Goal: Task Accomplishment & Management: Manage account settings

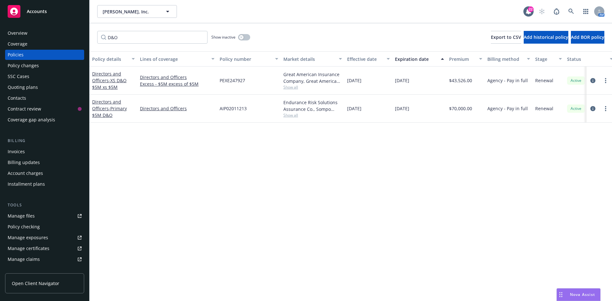
click at [33, 91] on div "Quoting plans" at bounding box center [23, 87] width 30 height 10
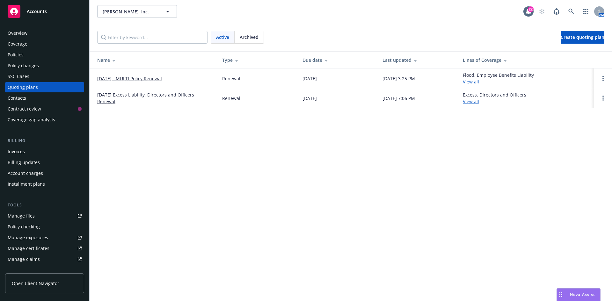
click at [140, 79] on link "10/01/25 - MULTI Policy Renewal" at bounding box center [129, 78] width 65 height 7
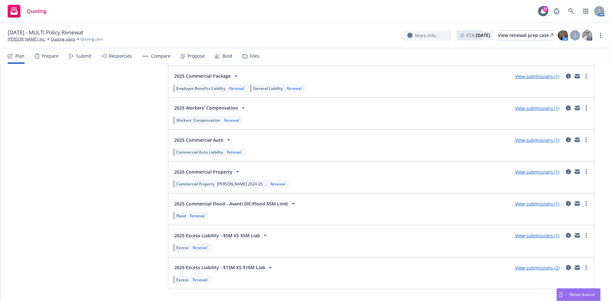
scroll to position [1115, 0]
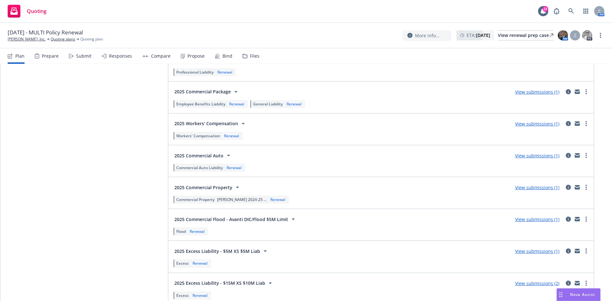
click at [234, 187] on icon at bounding box center [237, 187] width 8 height 8
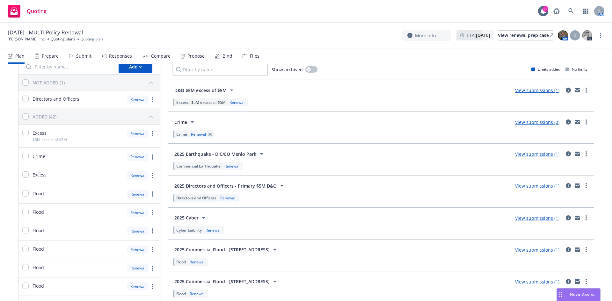
scroll to position [0, 0]
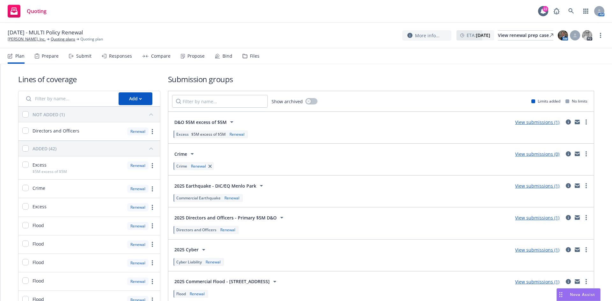
click at [260, 186] on icon at bounding box center [261, 186] width 3 height 2
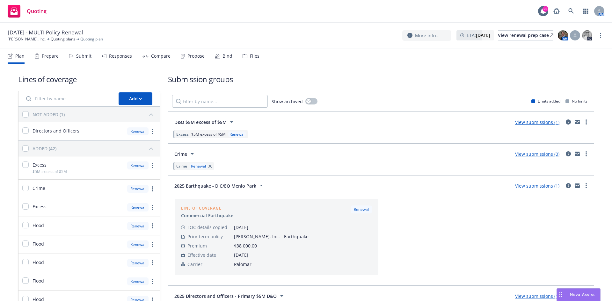
click at [527, 184] on link "View submissions (1)" at bounding box center [537, 186] width 44 height 6
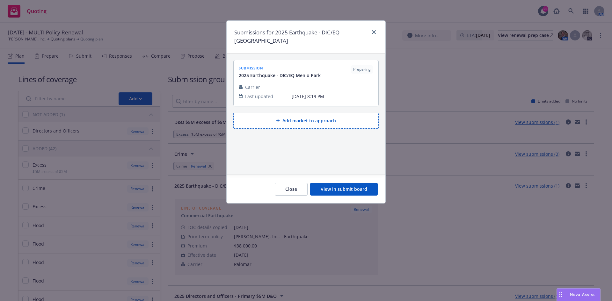
click at [358, 189] on button "View in submit board" at bounding box center [344, 189] width 68 height 13
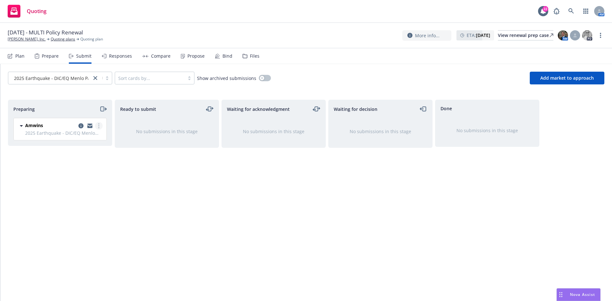
click at [101, 127] on link "more" at bounding box center [99, 126] width 8 height 8
click at [75, 179] on span "Add accepted decision" at bounding box center [71, 177] width 64 height 6
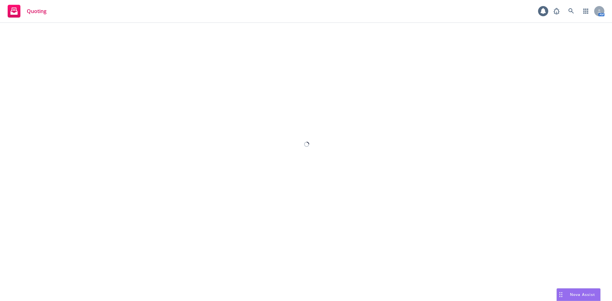
select select "12"
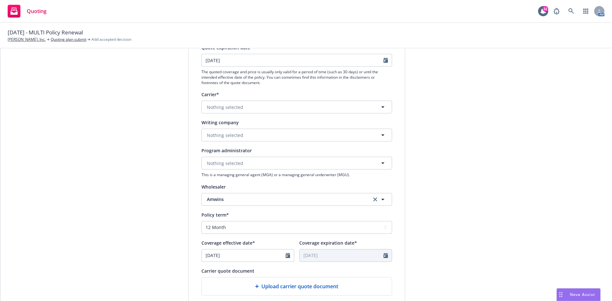
scroll to position [96, 0]
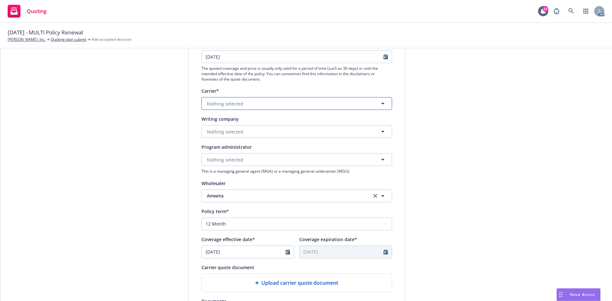
click at [247, 104] on button "Nothing selected" at bounding box center [296, 103] width 190 height 13
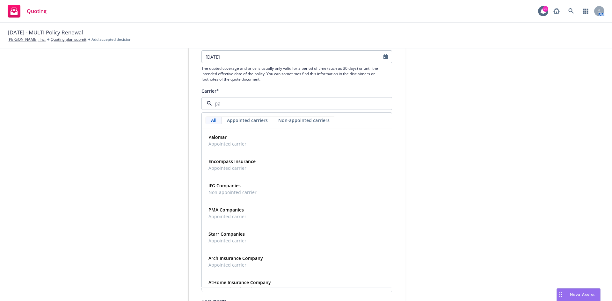
type input "pal"
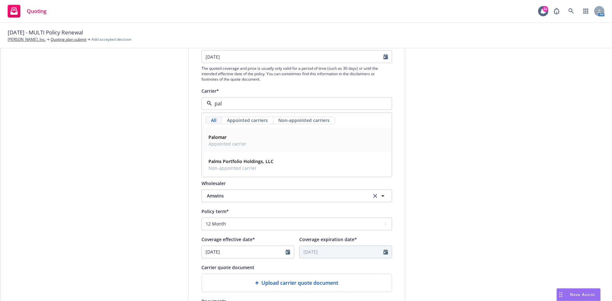
click at [247, 139] on div "Palomar Appointed carrier" at bounding box center [297, 141] width 182 height 16
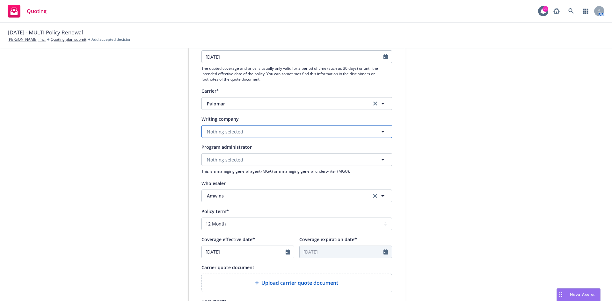
click at [244, 132] on button "Nothing selected" at bounding box center [296, 131] width 190 height 13
click at [257, 147] on strong "Palomar Excess and Surplus Insurance Company" at bounding box center [261, 150] width 106 height 6
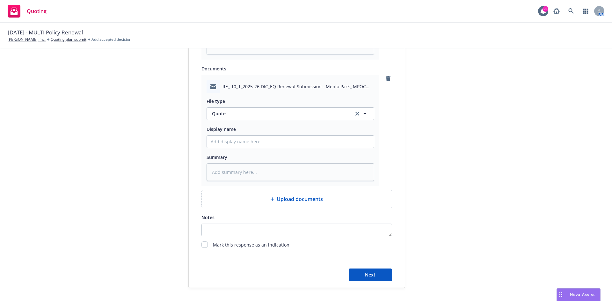
scroll to position [433, 0]
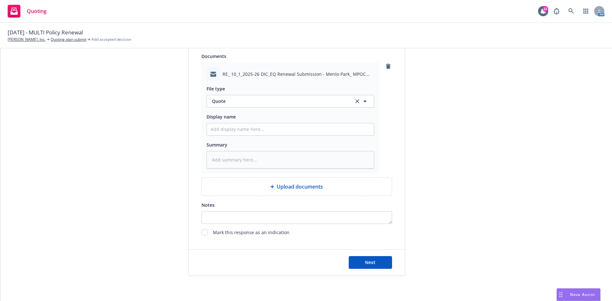
type textarea "x"
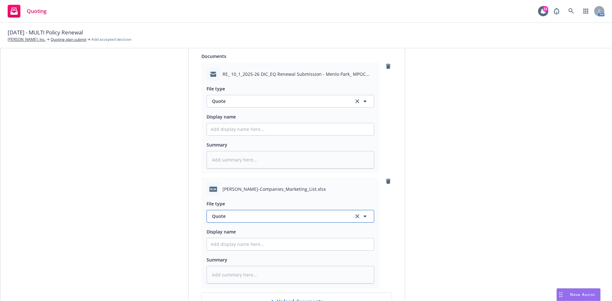
click at [227, 217] on span "Quote" at bounding box center [279, 216] width 134 height 7
type input "market"
click at [238, 231] on span "Marketing Summary" at bounding box center [235, 234] width 44 height 7
click at [242, 240] on div "File type Marketing Summary Marketing Summary Display name Summary" at bounding box center [290, 240] width 168 height 88
click at [244, 249] on input "Display name" at bounding box center [290, 244] width 167 height 12
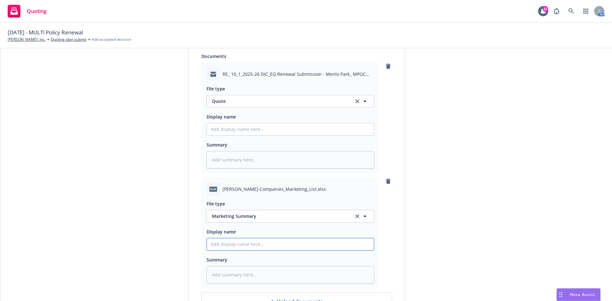
type textarea "x"
type input "2"
type textarea "x"
type input "25"
type textarea "x"
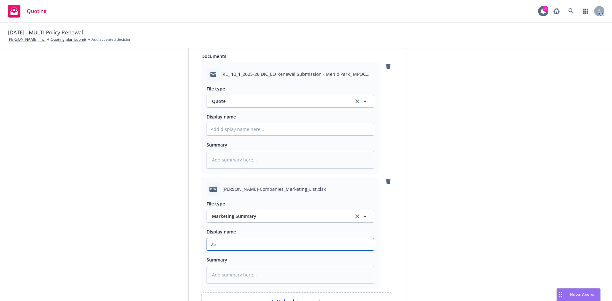
type input "25/"
type textarea "x"
type input "25/2"
type textarea "x"
type input "25/26"
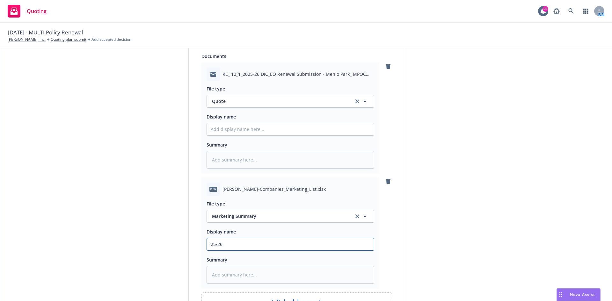
type textarea "x"
type input "25/26"
type textarea "x"
type input "25/26 M"
type textarea "x"
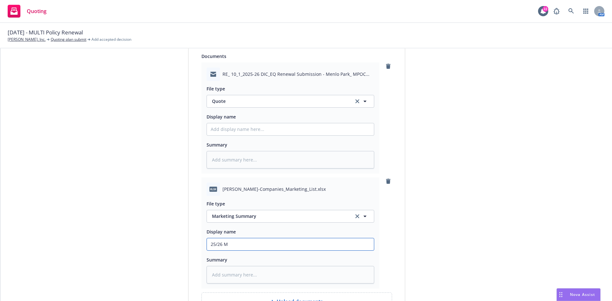
type input "25/26 Me"
type textarea "x"
type input "25/26 [PERSON_NAME]"
type textarea "x"
type input "25/26 [PERSON_NAME]"
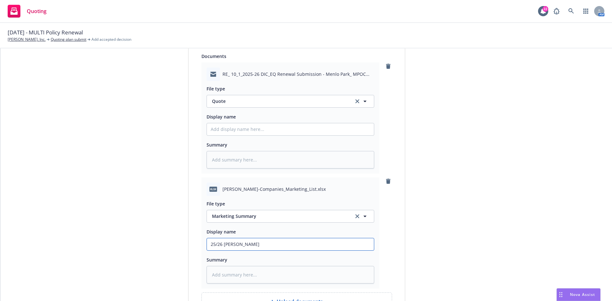
type textarea "x"
type input "25/26 [PERSON_NAME]"
type textarea "x"
type input "25/26 [PERSON_NAME]"
type textarea "x"
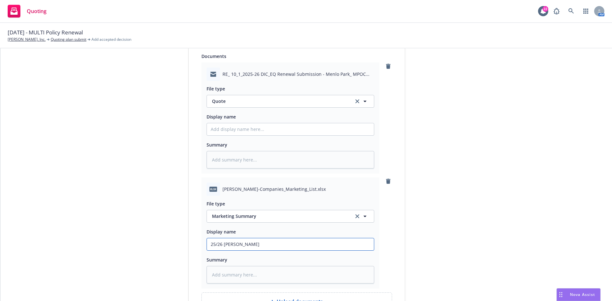
type input "25/26 [PERSON_NAME]"
type textarea "x"
type input "25/26 Me"
type textarea "x"
type input "25/26 Men"
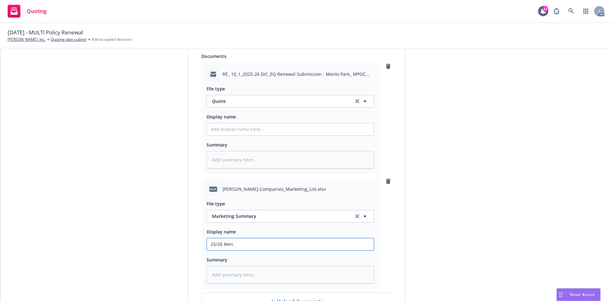
type textarea "x"
type input "25/26 Menl"
type textarea "x"
type input "25/26 Menlo"
type textarea "x"
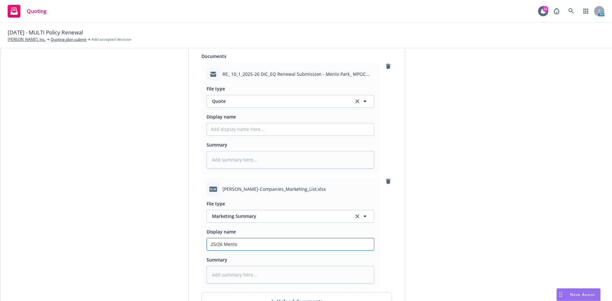
type input "25/26 Menlo"
type textarea "x"
type input "25/26 Menlo p"
type textarea "x"
type input "25/26 Menlo pa"
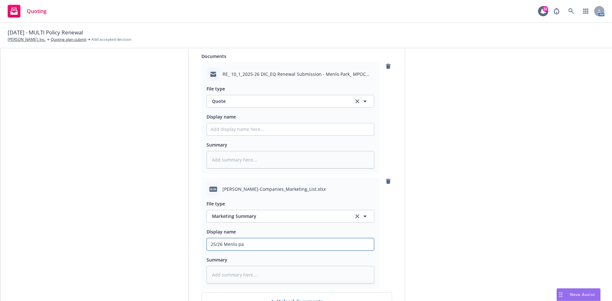
type textarea "x"
type input "25/26 Menlo par"
type textarea "x"
type input "25/26 [GEOGRAPHIC_DATA]"
type textarea "x"
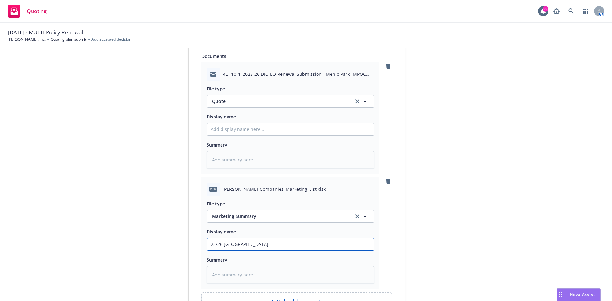
type input "25/26 [GEOGRAPHIC_DATA]"
type textarea "x"
type input "25/26 Menlo park E"
type textarea "x"
type input "25/26 Menlo park Eq"
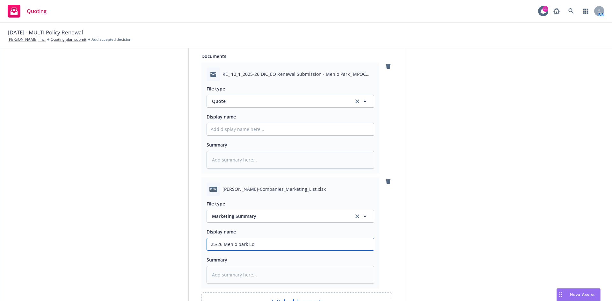
type textarea "x"
type input "25/26 [GEOGRAPHIC_DATA] Eqa"
type textarea "x"
type input "25/26 [GEOGRAPHIC_DATA] Eqar"
type textarea "x"
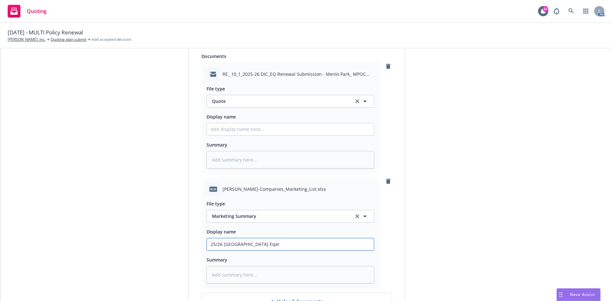
type input "25/26 [GEOGRAPHIC_DATA] Eqart"
type textarea "x"
type input "25/26 [GEOGRAPHIC_DATA] [GEOGRAPHIC_DATA]"
type textarea "x"
type input "25/26 [GEOGRAPHIC_DATA] Eqarthq"
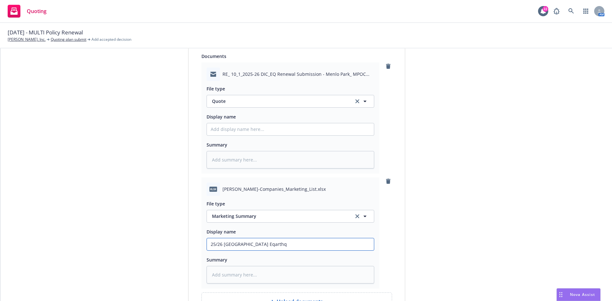
type textarea "x"
type input "25/26 [GEOGRAPHIC_DATA] [GEOGRAPHIC_DATA]"
type textarea "x"
type input "25/26 [GEOGRAPHIC_DATA] [GEOGRAPHIC_DATA]"
type textarea "x"
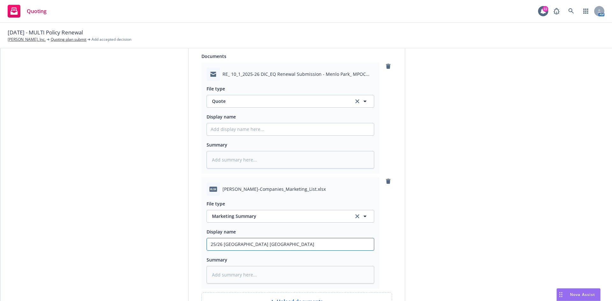
type input "25/26 [GEOGRAPHIC_DATA] Eqarthquak"
type textarea "x"
type input "25/26 [GEOGRAPHIC_DATA] Eqarthquake"
type textarea "x"
type input "25/26 [GEOGRAPHIC_DATA] Eqarthquake"
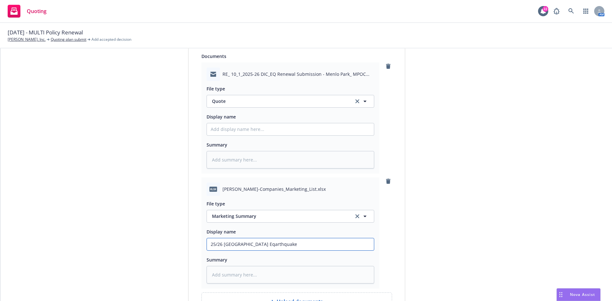
type textarea "x"
type input "25/26 [GEOGRAPHIC_DATA] Eqarthquake M"
type textarea "x"
type input "25/26 [GEOGRAPHIC_DATA] Eqarthquake Ma"
type textarea "x"
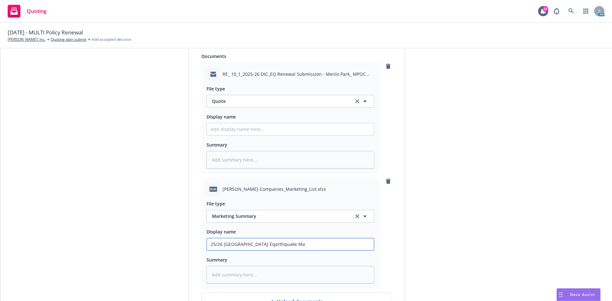
type input "25/26 [GEOGRAPHIC_DATA] Eqarthquake Mar"
type textarea "x"
type input "25/26 [GEOGRAPHIC_DATA] Eqarthquake Mark"
type textarea "x"
type input "25/26 [GEOGRAPHIC_DATA] Eqarthquake Marke"
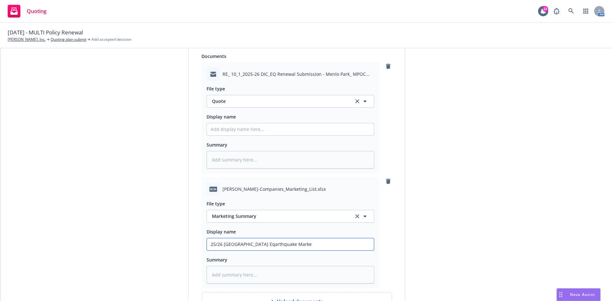
type textarea "x"
type input "25/26 [GEOGRAPHIC_DATA] Eqarthquake Market"
type textarea "x"
type input "25/26 [GEOGRAPHIC_DATA] Eqarthquake Marketi"
type textarea "x"
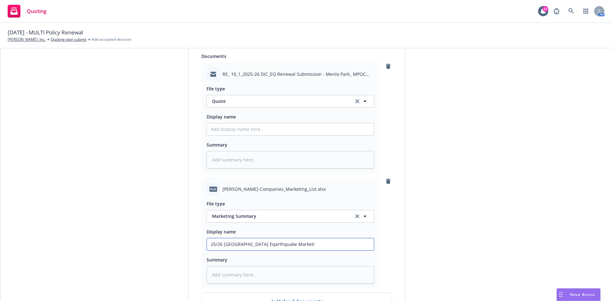
type input "25/26 [GEOGRAPHIC_DATA] Eqarthquake Marketin"
type textarea "x"
type input "25/26 [GEOGRAPHIC_DATA] Eqarthquake Marketing"
type textarea "x"
type input "25/26 [GEOGRAPHIC_DATA] Eqarthquake Marketing"
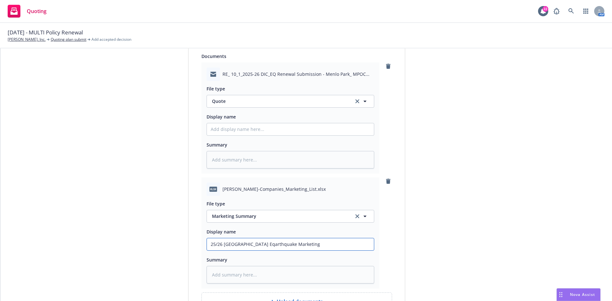
type textarea "x"
type input "25/26 [GEOGRAPHIC_DATA] Eqarthquake Marketing S"
type textarea "x"
type input "25/26 [GEOGRAPHIC_DATA] Eqarthquake Marketing Su"
type textarea "x"
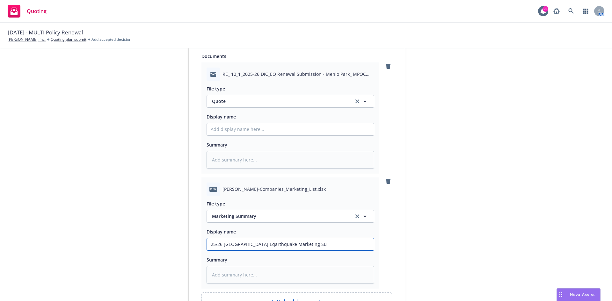
type input "25/26 [GEOGRAPHIC_DATA] Eqarthquake Marketing Sum"
type textarea "x"
type input "25/26 [GEOGRAPHIC_DATA] Eqarthquake Marketing Summa"
type textarea "x"
type input "25/26 [GEOGRAPHIC_DATA] Eqarthquake Marketing [PERSON_NAME]"
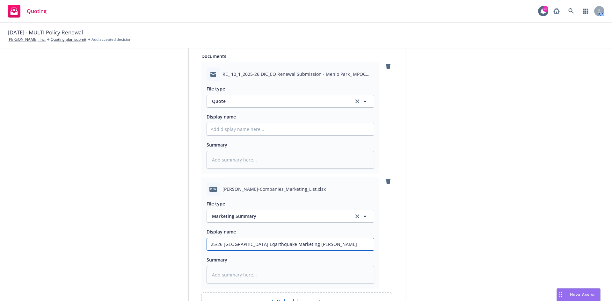
type textarea "x"
type input "25/26 [GEOGRAPHIC_DATA] Eqarthquake Marketing Summary"
type textarea "x"
type input "25/26 [GEOGRAPHIC_DATA] Eqarthquake Marketing Summary/"
type textarea "x"
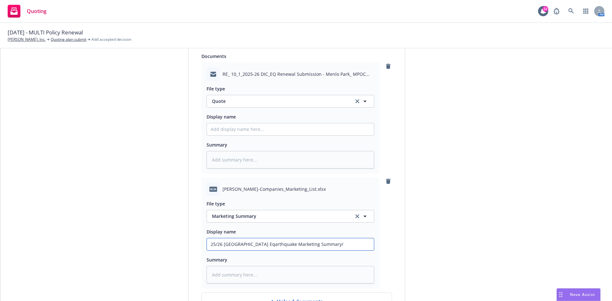
type input "25/26 [GEOGRAPHIC_DATA] Eqarthquake Marketing Summary/L"
type textarea "x"
type input "25/26 [GEOGRAPHIC_DATA] Eqarthquake Marketing Summary/Li"
type textarea "x"
type input "25/26 [GEOGRAPHIC_DATA] Eqarthquake Marketing Summary/Lis"
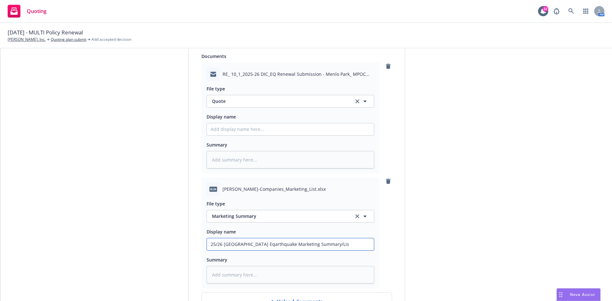
type textarea "x"
type input "25/26 [GEOGRAPHIC_DATA] Eqarthquake Marketing Summary/List"
drag, startPoint x: 264, startPoint y: 242, endPoint x: 264, endPoint y: 246, distance: 3.8
type textarea "x"
type input "25/26 Menlo park Earthquake Marketing Summary/List"
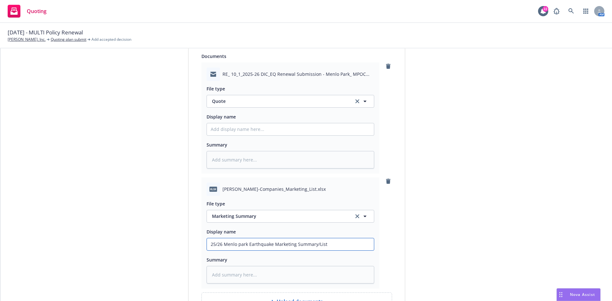
click at [219, 241] on input "25/26 Menlo park Earthquake Marketing Summary/List" at bounding box center [290, 244] width 167 height 12
type textarea "x"
type input "25/26 Menlo park Earthquake Marketing Summary/List"
type textarea "x"
type input "25/26 A Menlo park Earthquake Marketing Summary/List"
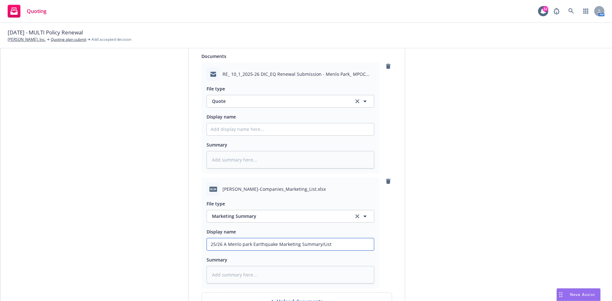
type textarea "x"
type input "25/26 Am Menlo park Earthquake Marketing Summary/List"
type textarea "x"
type input "25/26 AmW Menlo park Earthquake Marketing Summary/List"
type textarea "x"
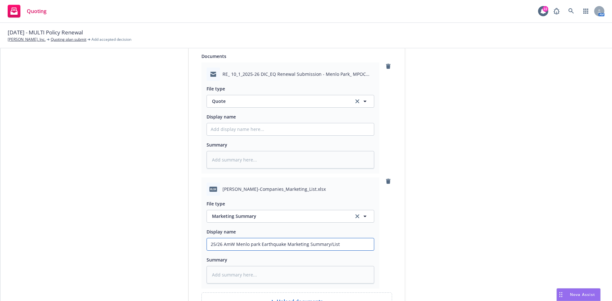
type input "25/26 AmWI Menlo park Earthquake Marketing Summary/List"
type textarea "x"
type input "25/26 AmWIN Menlo park Earthquake Marketing Summary/List"
type textarea "x"
type input "25/26 AmWINS Menlo park Earthquake Marketing Summary/List"
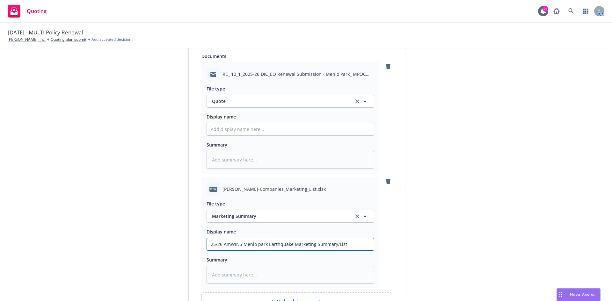
type textarea "x"
type input "25/26 AmWINS 0 Menlo park Earthquake Marketing Summary/List"
type textarea "x"
type input "25/26 AmWINS 0- Menlo park Earthquake Marketing Summary/List"
type textarea "x"
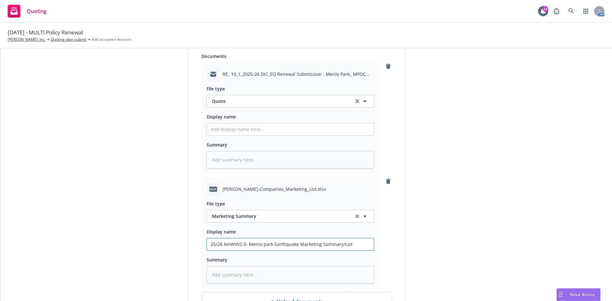
type input "25/26 AmWINS 0 Menlo park Earthquake Marketing Summary/List"
type textarea "x"
type input "25/26 AmWINS Menlo park Earthquake Marketing Summary/List"
type textarea "x"
type input "25/26 AmWINS - Menlo park Earthquake Marketing Summary/List"
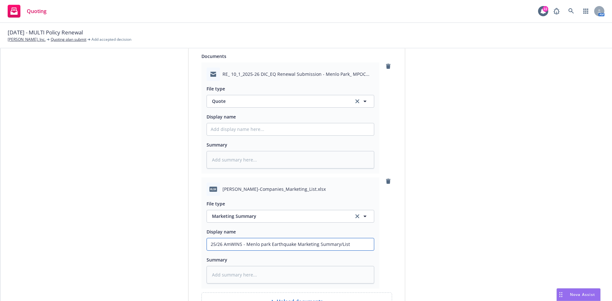
type textarea "x"
type input "25/26 AmWINS - Menlo park Earthquake Marketing Summary/List"
type textarea "x"
drag, startPoint x: 359, startPoint y: 247, endPoint x: 178, endPoint y: 249, distance: 180.6
click at [178, 249] on div "1 Quote initiation 2 Coverage selection 3 Billing info Quote initiation Display…" at bounding box center [306, 16] width 596 height 750
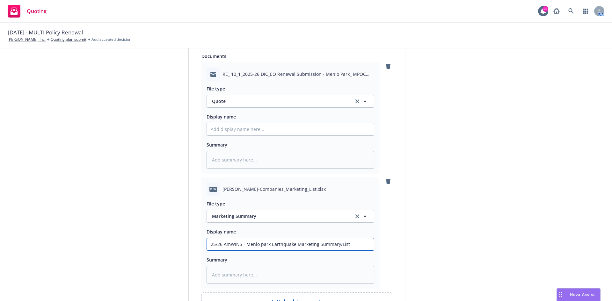
type input "25/26 AmWINS - Menlo park Earthquake Marketing Summary/List"
click at [283, 274] on textarea at bounding box center [290, 275] width 168 height 18
paste textarea "25/26 AmWINS - Menlo park Earthquake Marketing Summary/List"
type textarea "x"
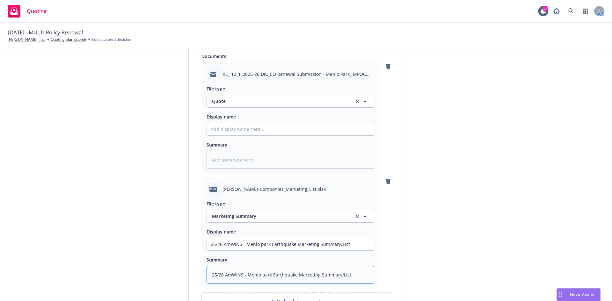
type textarea "25/26 AmWINS - Menlo park Earthquake Marketing Summary/List"
drag, startPoint x: 442, startPoint y: 252, endPoint x: 427, endPoint y: 251, distance: 15.4
click at [442, 252] on div "submission Carrier [PERSON_NAME] Last updated [DATE] 8:19 PM" at bounding box center [462, 16] width 89 height 750
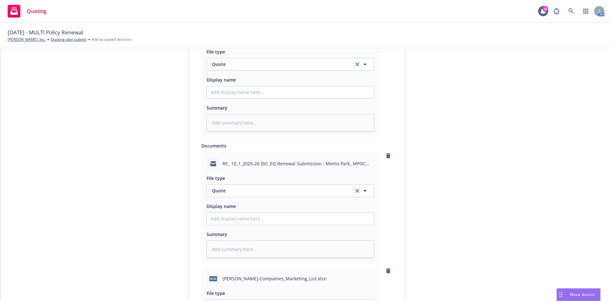
scroll to position [338, 0]
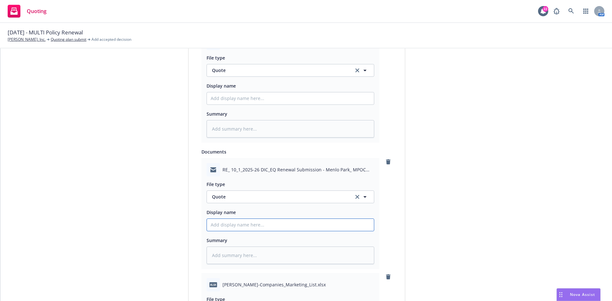
click at [248, 228] on input "Display name" at bounding box center [290, 225] width 167 height 12
click at [227, 200] on span "Quote" at bounding box center [279, 196] width 134 height 7
type input "email"
click at [244, 213] on div "Email" at bounding box center [290, 214] width 159 height 9
drag, startPoint x: 238, startPoint y: 224, endPoint x: 246, endPoint y: 221, distance: 9.2
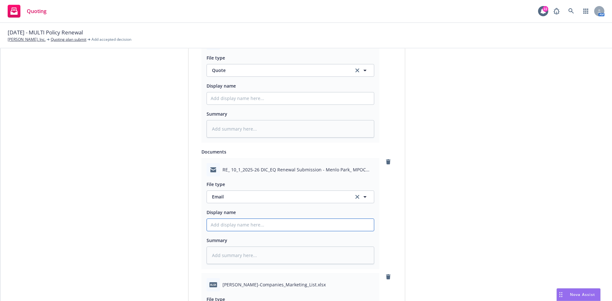
click at [238, 224] on input "Display name" at bounding box center [290, 225] width 167 height 12
type textarea "x"
type input "E"
type textarea "x"
type input "EM"
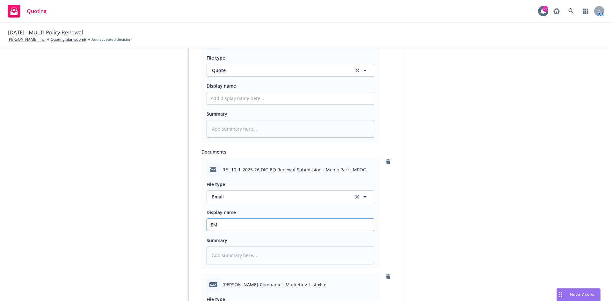
type textarea "x"
type input "EMF"
type textarea "x"
type input "EMF"
type textarea "x"
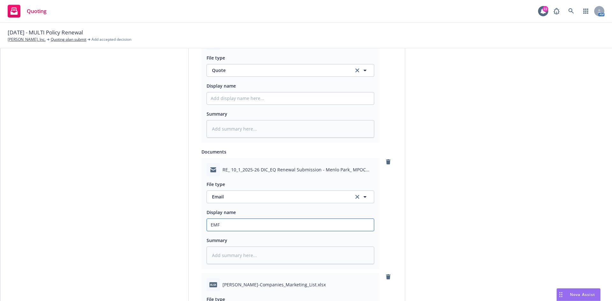
type input "EMF A"
type textarea "x"
type input "EMF Am"
type textarea "x"
type input "EMF AmW"
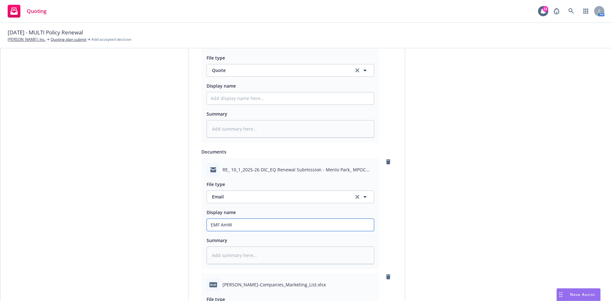
type textarea "x"
type input "EMF AmWI"
type textarea "x"
type input "EMF AmWIN"
type textarea "x"
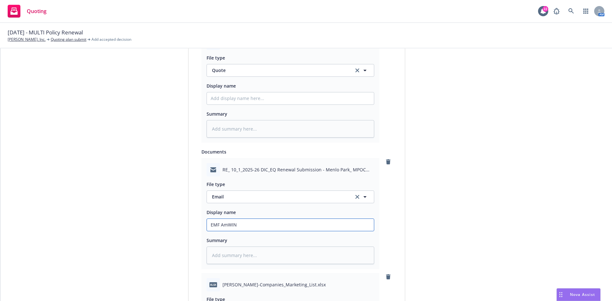
type input "EMF AmWINS"
type textarea "x"
type input "EMF AmWINS"
type textarea "x"
type input "EMF AmWINS -"
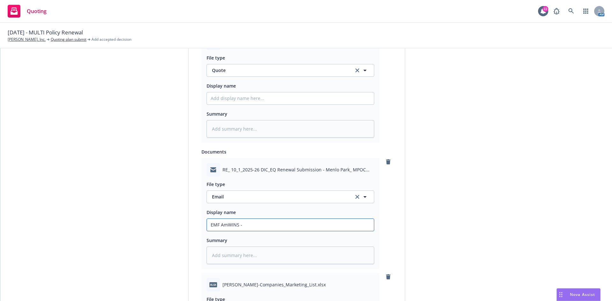
type textarea "x"
type input "EMF AmWINS -"
type textarea "x"
type input "EMF AmWINS - 2"
type textarea "x"
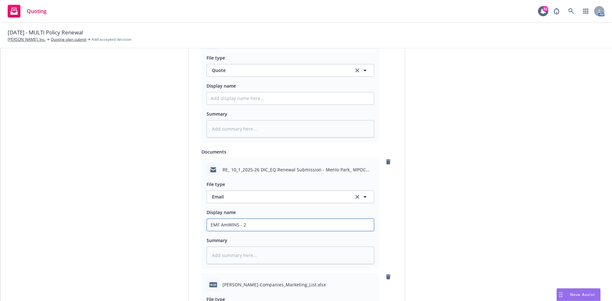
type input "EMF AmWINS - 25"
type textarea "x"
type input "EMF AmWINS - 25/"
type textarea "x"
type input "EMF AmWINS - 25/2"
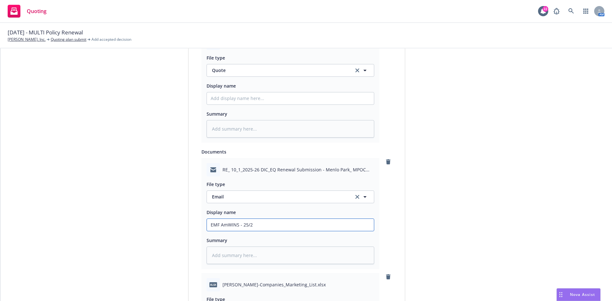
type textarea "x"
type input "EMF AmWINS - 25/26"
type textarea "x"
type input "EMF AmWINS - 25/26"
type textarea "x"
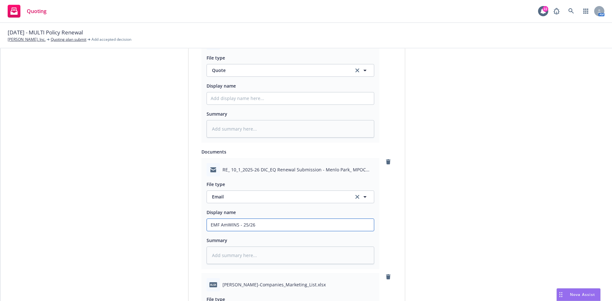
type input "EMF AmWINS - 25/26 E"
type textarea "x"
type input "EMF AmWINS - 25/26 Ea"
type textarea "x"
type input "EMF AmWINS - 25/26 Ear"
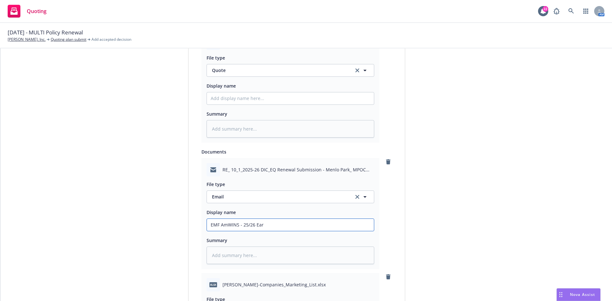
type textarea "x"
type input "EMF AmWINS - 25/26 Eart"
type textarea "x"
type input "EMF AmWINS - 25/26 Earth"
type textarea "x"
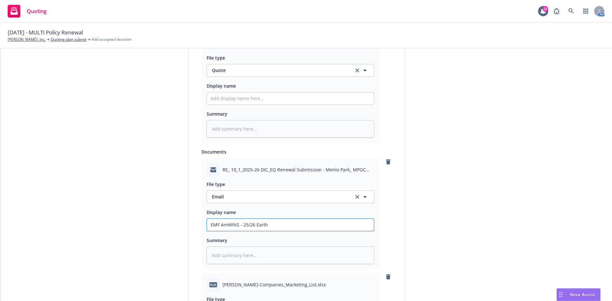
type input "EMF AmWINS - 25/26 Earthq"
type textarea "x"
click at [349, 225] on input "EMF AmWINS - 25/26 Earthquake Quote & marketing List for" at bounding box center [290, 225] width 167 height 12
paste input "[GEOGRAPHIC_DATA]; MPOC Investors, LLC;"
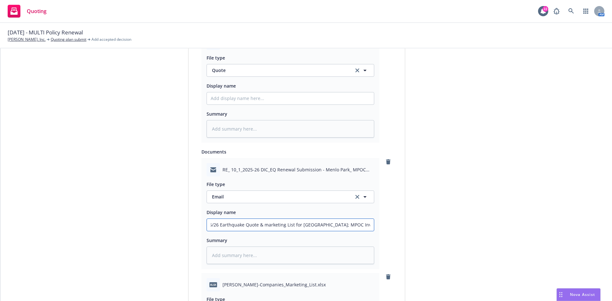
click at [357, 226] on input "EMF AmWINS - 25/26 Earthquake Quote & marketing List for [GEOGRAPHIC_DATA]; MPO…" at bounding box center [290, 225] width 167 height 12
click at [346, 254] on textarea at bounding box center [290, 256] width 168 height 18
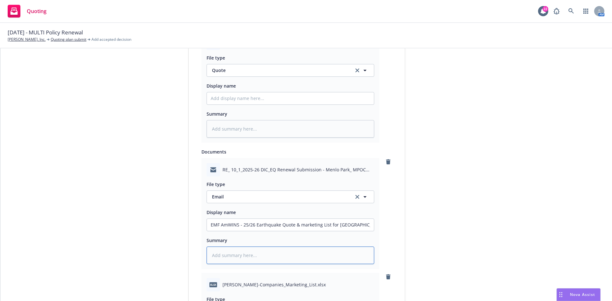
paste textarea "EMF AmWINS - 25/26 Earthquake Quote & marketing List for [GEOGRAPHIC_DATA]; MPO…"
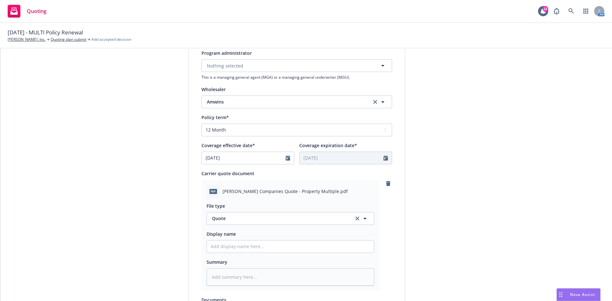
scroll to position [178, 0]
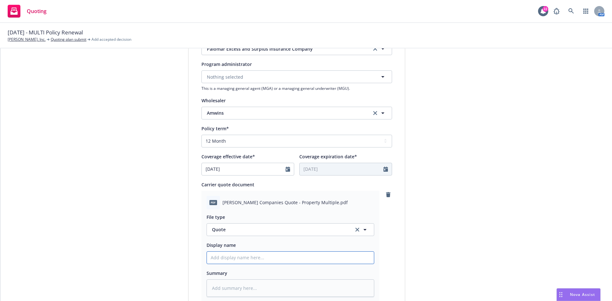
click at [250, 257] on input "Display name" at bounding box center [290, 258] width 167 height 12
paste input "EMF AmWINS - 25/26 Earthquake Quote & marketing List for [GEOGRAPHIC_DATA]; MPO…"
drag, startPoint x: 288, startPoint y: 257, endPoint x: 262, endPoint y: 258, distance: 26.5
click at [262, 258] on input "25/26 AmWins EQ Quote - EMF AmWINS - 25/26 Earthquake Quote & marketing List fo…" at bounding box center [290, 258] width 167 height 12
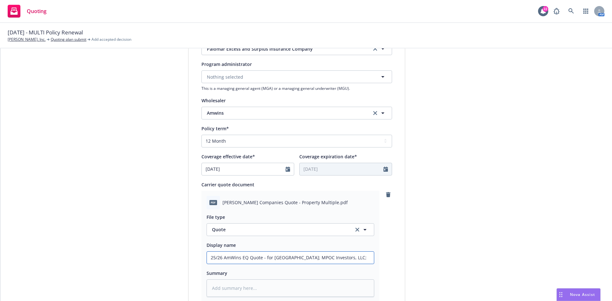
drag, startPoint x: 340, startPoint y: 257, endPoint x: 352, endPoint y: 259, distance: 11.9
click at [340, 257] on input "25/26 AmWins EQ Quote - for [GEOGRAPHIC_DATA]; MPOC Investors, LLC;" at bounding box center [290, 258] width 167 height 12
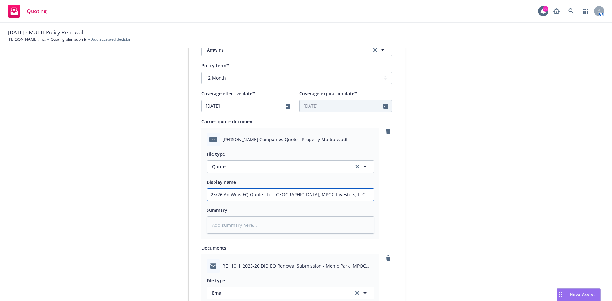
scroll to position [242, 0]
drag, startPoint x: 350, startPoint y: 196, endPoint x: 178, endPoint y: 205, distance: 172.2
click at [178, 205] on div "1 Quote initiation 2 Coverage selection 3 Billing info Quote initiation Display…" at bounding box center [306, 210] width 596 height 757
click at [270, 227] on textarea at bounding box center [290, 225] width 168 height 18
paste textarea "25/26 AmWins EQ Quote - for [GEOGRAPHIC_DATA]; MPOC Investors, LLC"
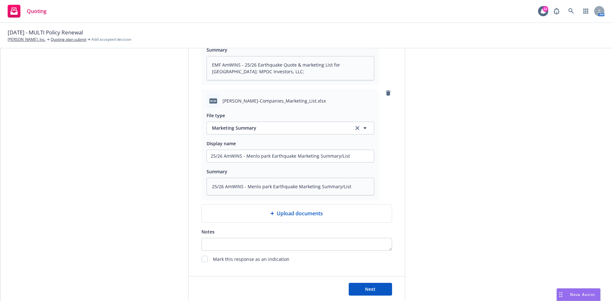
scroll to position [555, 0]
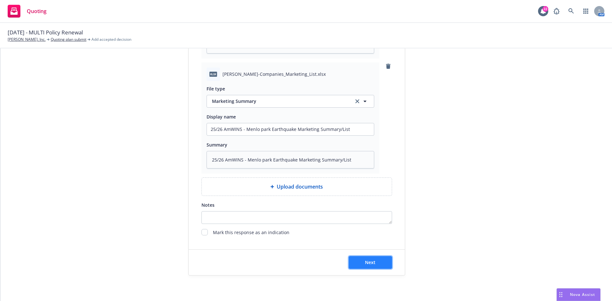
click at [378, 266] on button "Next" at bounding box center [369, 262] width 43 height 13
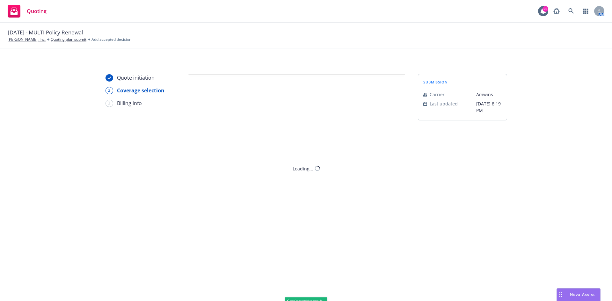
scroll to position [0, 0]
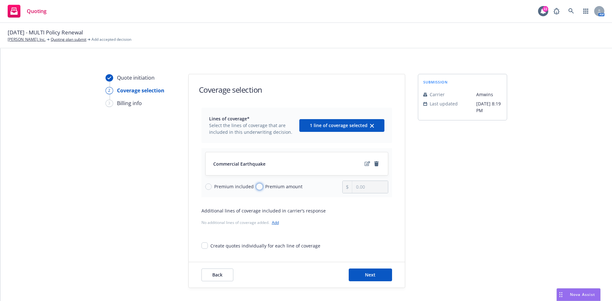
drag, startPoint x: 255, startPoint y: 187, endPoint x: 270, endPoint y: 190, distance: 15.9
click at [256, 187] on input "Premium amount" at bounding box center [259, 186] width 6 height 6
click at [372, 190] on input "0.00" at bounding box center [369, 187] width 35 height 12
drag, startPoint x: 371, startPoint y: 187, endPoint x: 343, endPoint y: 189, distance: 28.4
click at [343, 189] on div "0.00" at bounding box center [365, 187] width 46 height 13
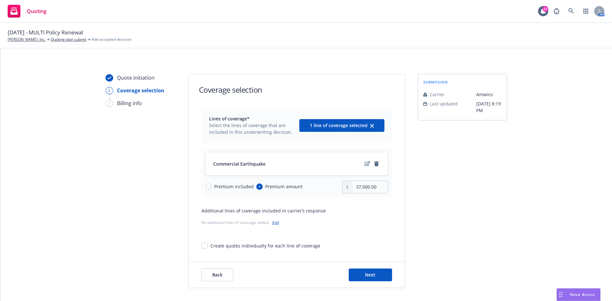
click at [347, 227] on div "Lines of coverage* Select the lines of coverage that are included in this under…" at bounding box center [296, 178] width 190 height 141
click at [365, 274] on span "Next" at bounding box center [370, 275] width 11 height 6
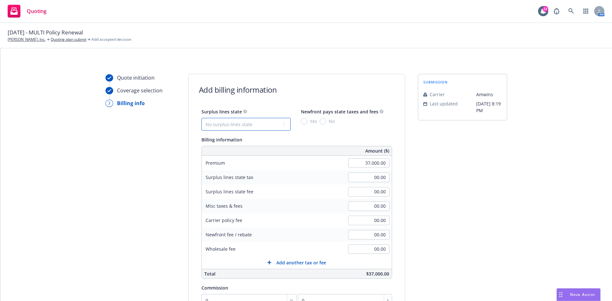
click at [274, 124] on select "No surplus lines state [US_STATE] [US_STATE] [US_STATE] [US_STATE] [US_STATE] […" at bounding box center [245, 124] width 89 height 13
click at [201, 118] on select "No surplus lines state [US_STATE] [US_STATE] [US_STATE] [US_STATE] [US_STATE] […" at bounding box center [245, 124] width 89 height 13
click at [372, 250] on input "00.00" at bounding box center [368, 249] width 41 height 10
click at [282, 261] on span "Add another tax or fee" at bounding box center [301, 262] width 50 height 7
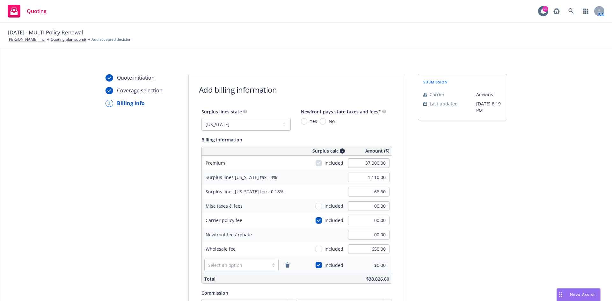
click at [245, 261] on div "Select an option" at bounding box center [237, 265] width 64 height 10
click at [266, 250] on div "Wholesale fee" at bounding box center [250, 249] width 96 height 14
click at [372, 221] on input "00.00" at bounding box center [368, 221] width 41 height 10
click at [310, 227] on div "Carrier policy fee Included 800.00" at bounding box center [297, 220] width 190 height 14
click at [356, 178] on input "1,134.00" at bounding box center [368, 178] width 41 height 10
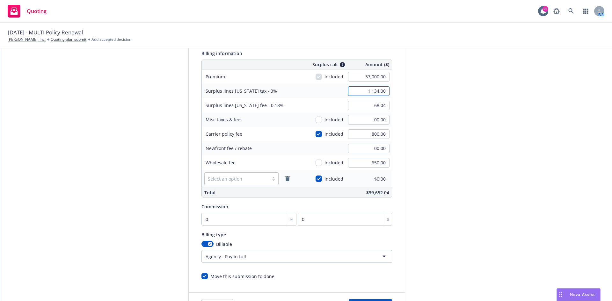
scroll to position [96, 0]
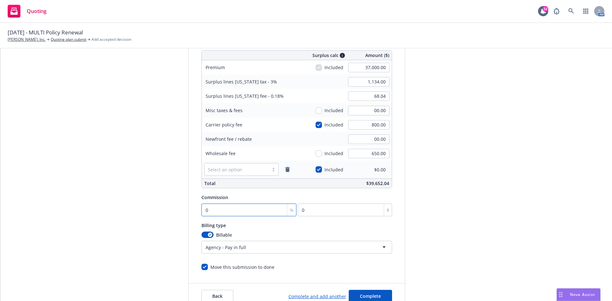
click at [242, 212] on input "0" at bounding box center [248, 210] width 95 height 13
click at [218, 206] on input "0" at bounding box center [248, 210] width 95 height 13
drag, startPoint x: 216, startPoint y: 213, endPoint x: 186, endPoint y: 213, distance: 29.3
click at [189, 213] on div "Surplus lines state No surplus lines state [US_STATE] [US_STATE] [US_STATE] [US…" at bounding box center [297, 141] width 216 height 258
click at [291, 222] on div "Billing type" at bounding box center [296, 225] width 190 height 8
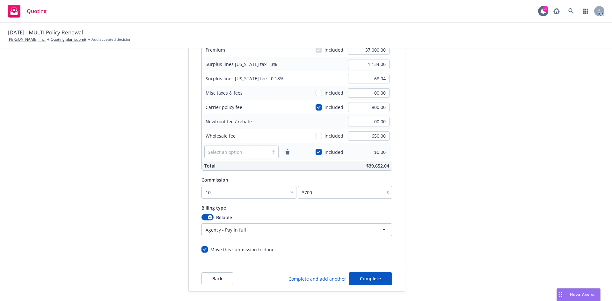
scroll to position [129, 0]
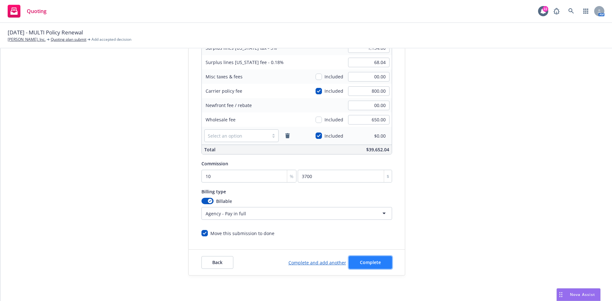
click at [376, 265] on button "Complete" at bounding box center [369, 262] width 43 height 13
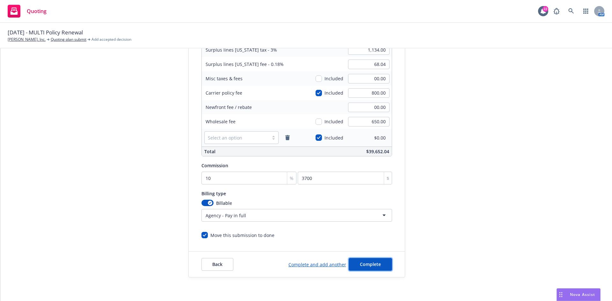
scroll to position [0, 0]
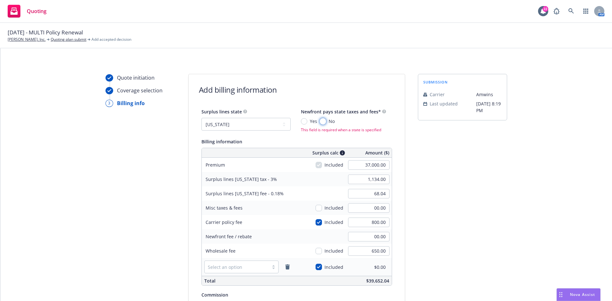
click at [320, 121] on input "No" at bounding box center [323, 121] width 6 height 6
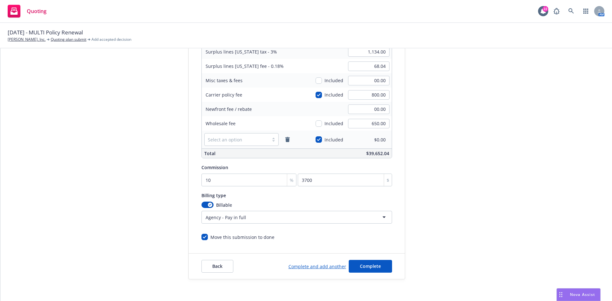
scroll to position [129, 0]
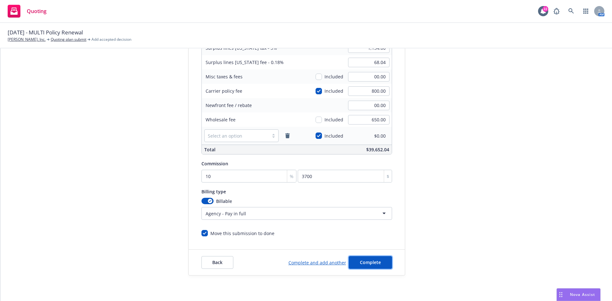
click at [369, 262] on span "Complete" at bounding box center [370, 262] width 21 height 6
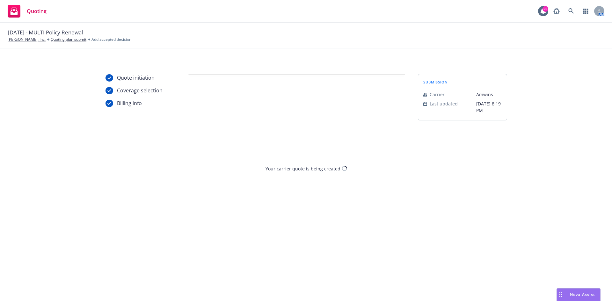
scroll to position [0, 0]
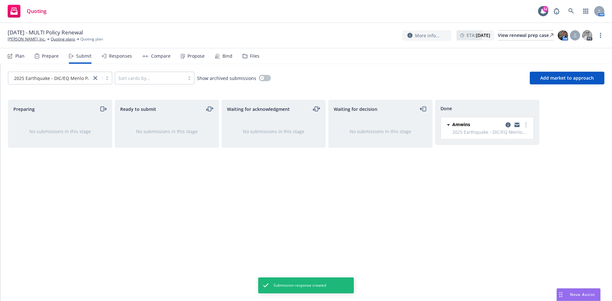
click at [153, 54] on div "Compare" at bounding box center [160, 56] width 19 height 5
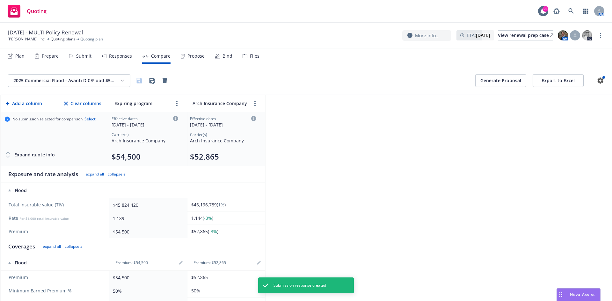
click at [76, 77] on html "Quoting 22 AM [DATE] - MULTI Policy Renewal [PERSON_NAME], Inc. Quoting plans Q…" at bounding box center [306, 150] width 612 height 301
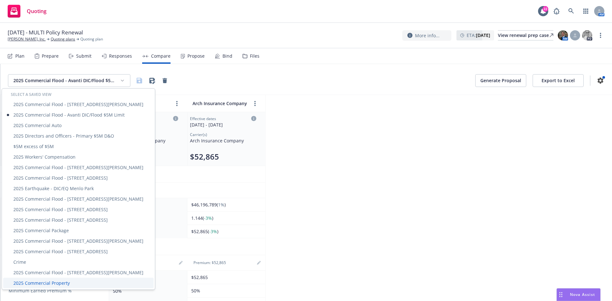
click at [70, 283] on div "2025 Commercial Property" at bounding box center [78, 283] width 150 height 11
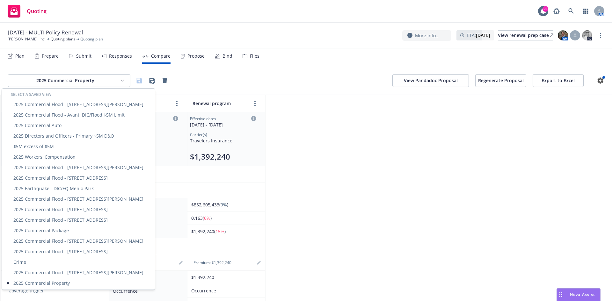
click at [96, 81] on html "Quoting 22 AM [DATE] - MULTI Policy Renewal [PERSON_NAME], Inc. Quoting plans Q…" at bounding box center [306, 150] width 612 height 301
click at [53, 189] on div "2025 Earthquake - DIC/EQ Menlo Park" at bounding box center [78, 188] width 150 height 11
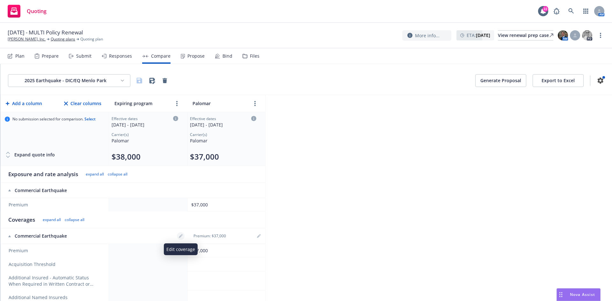
click at [179, 236] on icon "editPencil" at bounding box center [181, 236] width 4 height 4
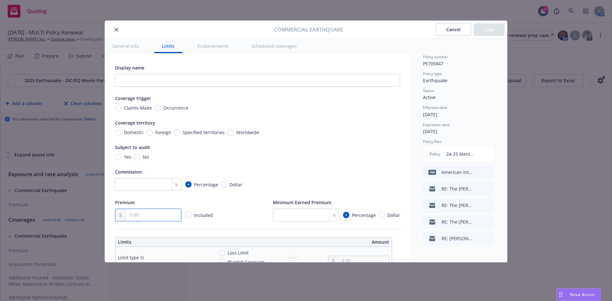
click at [149, 219] on input "text" at bounding box center [153, 215] width 55 height 12
click at [235, 203] on div "Premium 34,000.00 Included Minimum Earned Premium % Percentage Dollar" at bounding box center [257, 209] width 285 height 23
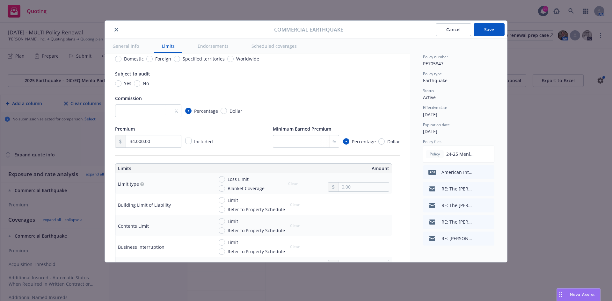
scroll to position [96, 0]
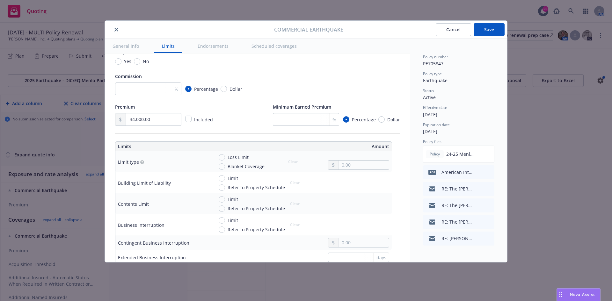
click at [226, 120] on div "Premium 34,000.00 Included Minimum Earned Premium % Percentage Dollar" at bounding box center [257, 114] width 285 height 23
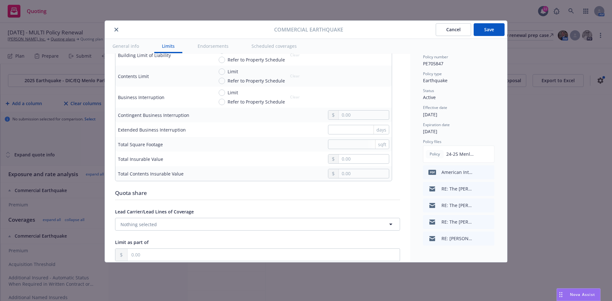
scroll to position [223, 0]
click at [360, 155] on input "text" at bounding box center [364, 159] width 50 height 9
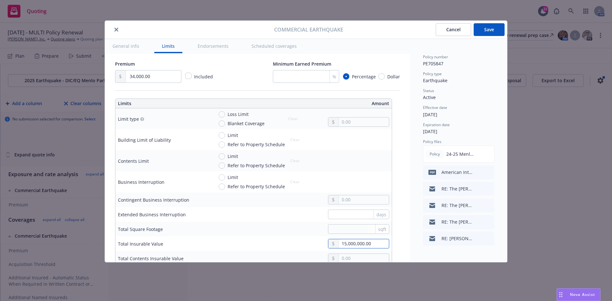
scroll to position [127, 0]
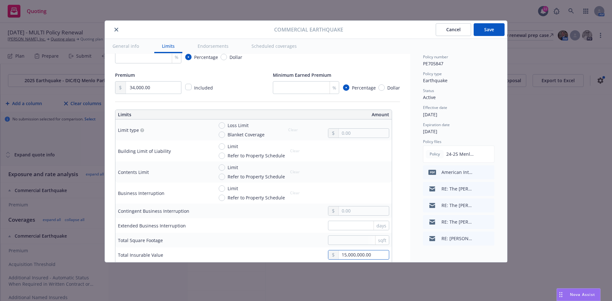
drag, startPoint x: 359, startPoint y: 252, endPoint x: 324, endPoint y: 252, distance: 35.0
click at [324, 253] on div "15,000,000.00" at bounding box center [356, 255] width 66 height 10
drag, startPoint x: 222, startPoint y: 126, endPoint x: 249, endPoint y: 130, distance: 27.4
click at [223, 126] on input "Loss Limit" at bounding box center [222, 125] width 6 height 6
click at [345, 134] on input "text" at bounding box center [364, 133] width 50 height 9
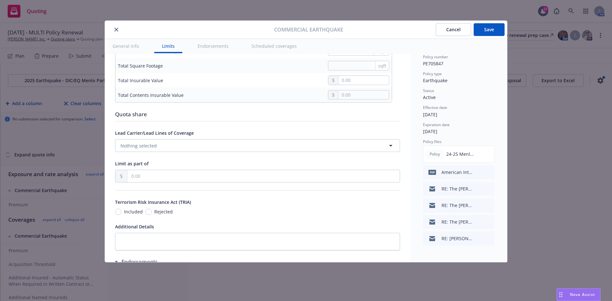
scroll to position [298, 0]
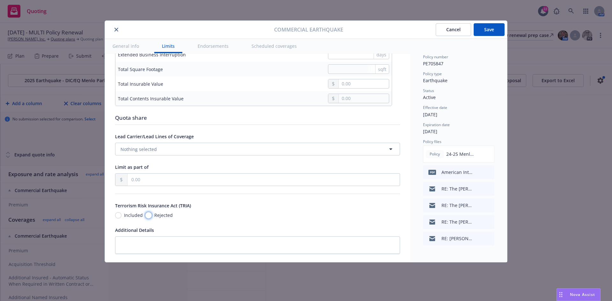
click at [145, 214] on input "Rejected" at bounding box center [148, 215] width 6 height 6
click at [485, 29] on button "Save" at bounding box center [488, 29] width 31 height 13
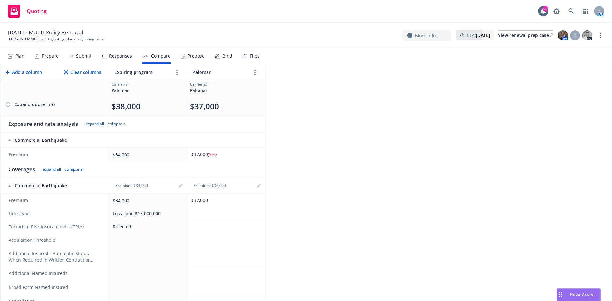
scroll to position [32, 0]
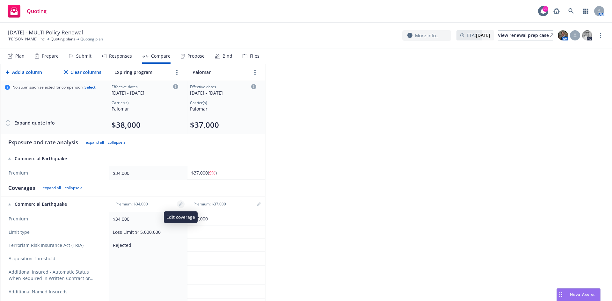
click at [183, 202] on link "editPencil" at bounding box center [181, 204] width 8 height 8
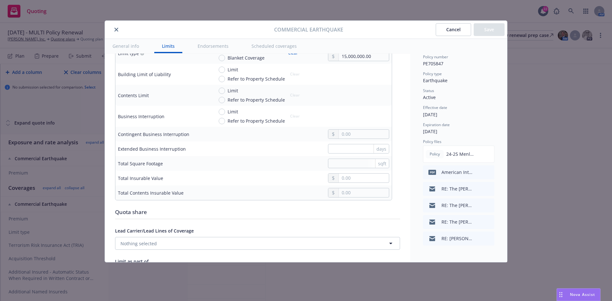
scroll to position [203, 0]
click at [345, 182] on input "text" at bounding box center [364, 179] width 50 height 9
click at [485, 32] on button "Save" at bounding box center [488, 29] width 31 height 13
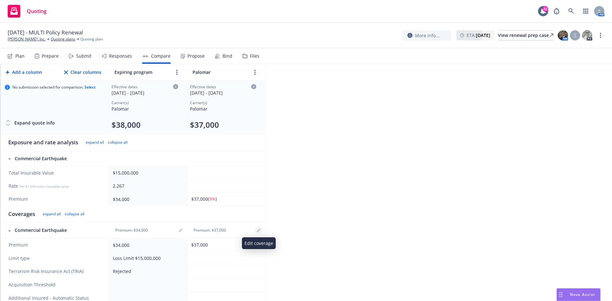
click at [262, 229] on link "editPencil" at bounding box center [259, 230] width 8 height 8
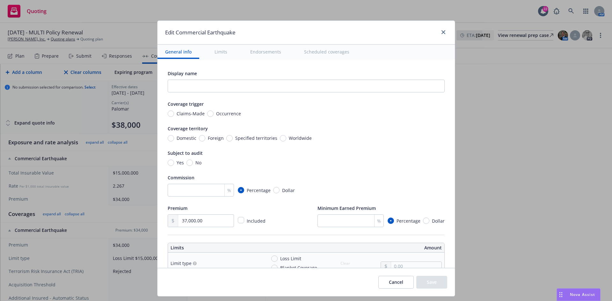
scroll to position [127, 0]
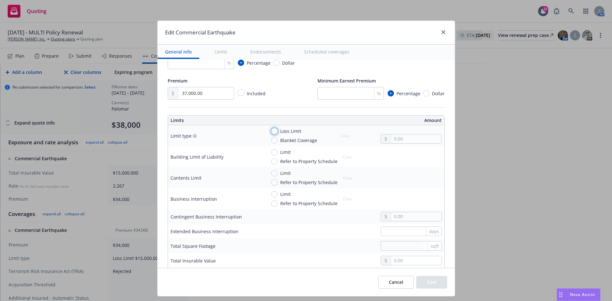
click at [271, 132] on input "Loss Limit" at bounding box center [274, 131] width 6 height 6
click at [402, 141] on input "text" at bounding box center [416, 138] width 50 height 9
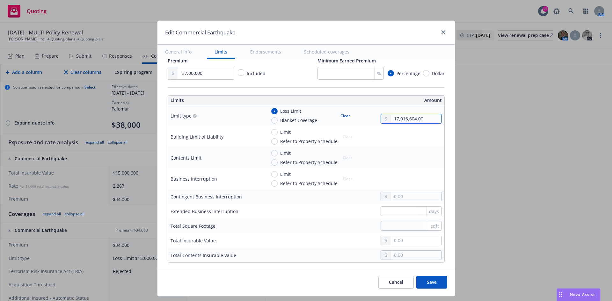
scroll to position [157, 0]
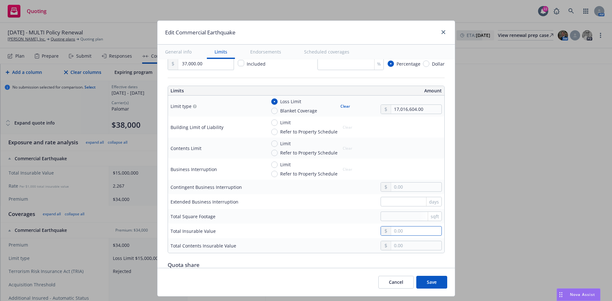
click at [407, 231] on input "text" at bounding box center [416, 230] width 50 height 9
click at [330, 221] on div "sqft" at bounding box center [354, 217] width 176 height 10
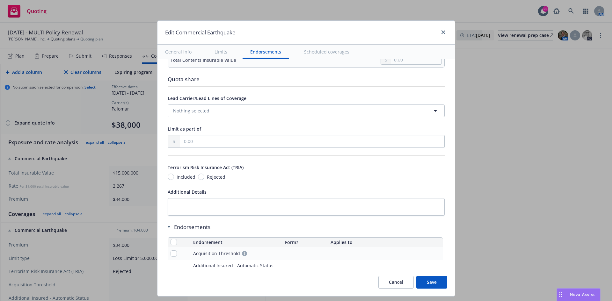
scroll to position [348, 0]
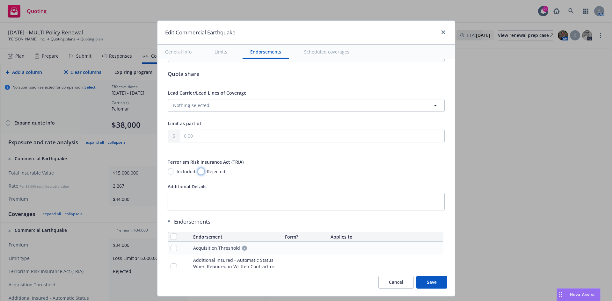
click at [198, 171] on input "Rejected" at bounding box center [201, 171] width 6 height 6
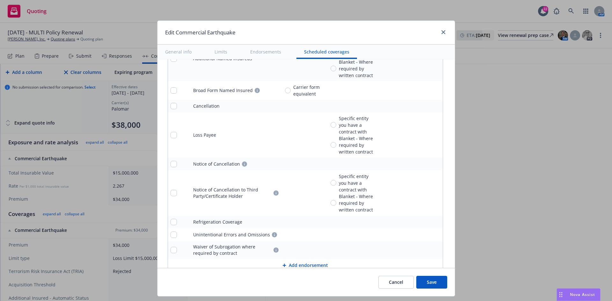
scroll to position [667, 0]
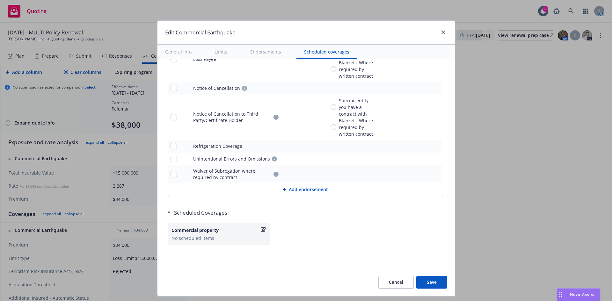
click at [440, 283] on button "Save" at bounding box center [431, 282] width 31 height 13
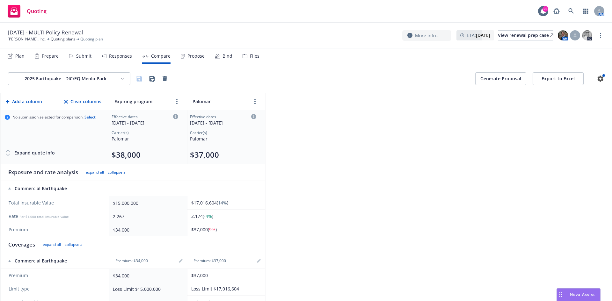
scroll to position [0, 0]
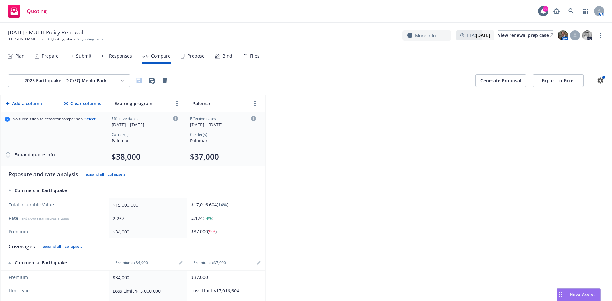
click at [18, 58] on div "Plan" at bounding box center [19, 56] width 9 height 5
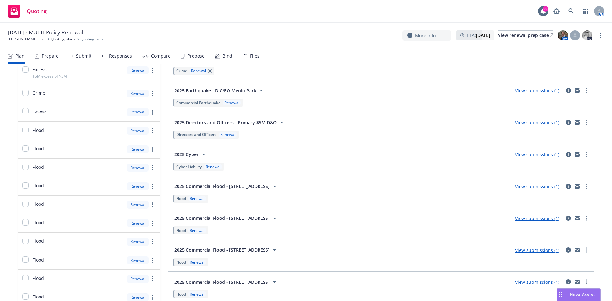
scroll to position [64, 0]
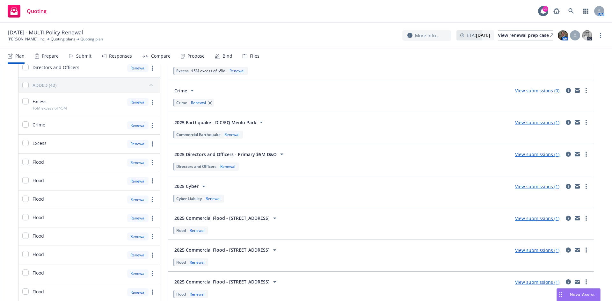
click at [544, 122] on link "View submissions (1)" at bounding box center [537, 122] width 44 height 6
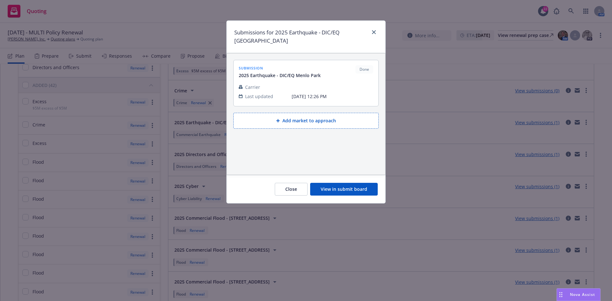
click at [293, 116] on button "Add market to approach" at bounding box center [305, 121] width 145 height 16
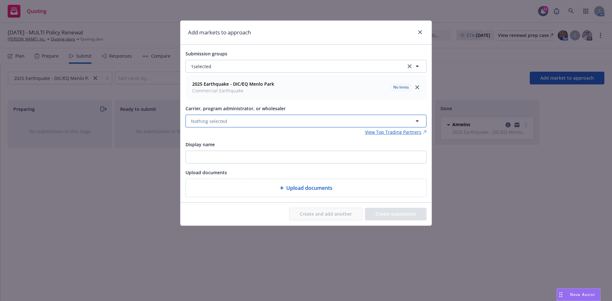
click at [222, 122] on span "Nothing selected" at bounding box center [209, 121] width 36 height 7
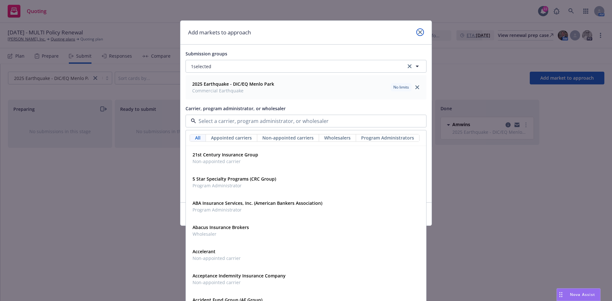
click at [418, 32] on icon "close" at bounding box center [420, 32] width 4 height 4
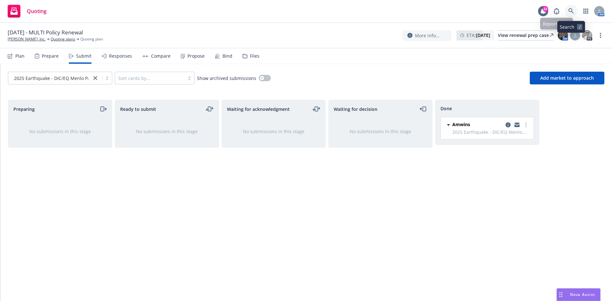
click at [570, 10] on icon at bounding box center [571, 11] width 6 height 6
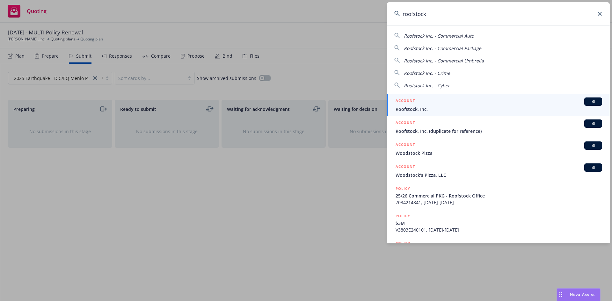
click at [466, 103] on div "ACCOUNT BI" at bounding box center [498, 101] width 206 height 8
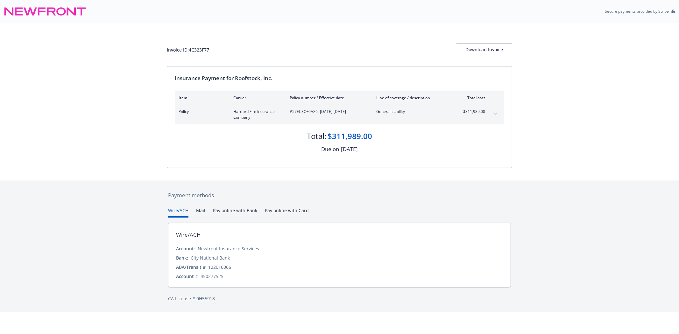
click at [497, 113] on icon "expand content" at bounding box center [496, 114] width 4 height 2
click at [496, 113] on icon "expand content" at bounding box center [496, 114] width 4 height 2
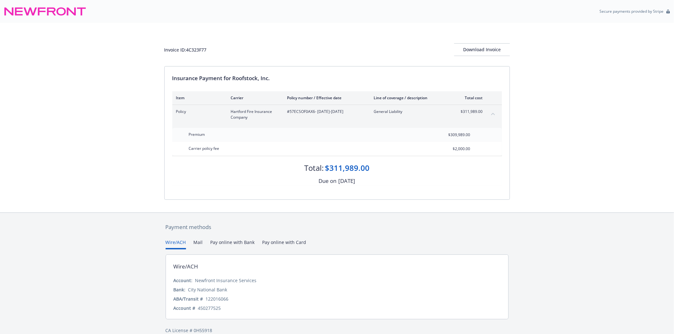
click at [496, 113] on button "collapse content" at bounding box center [493, 114] width 10 height 10
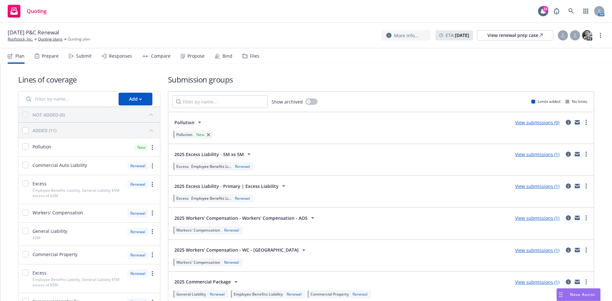
click at [222, 59] on div "Bind" at bounding box center [227, 56] width 10 height 5
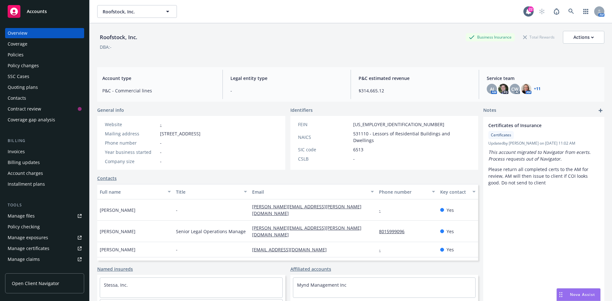
click at [37, 56] on div "Policies" at bounding box center [45, 55] width 74 height 10
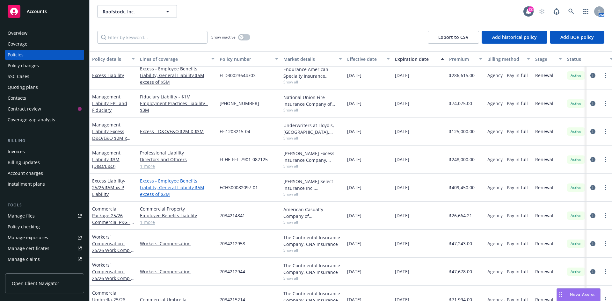
scroll to position [223, 0]
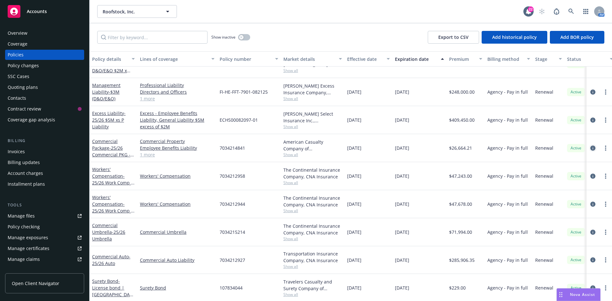
click at [590, 148] on icon "circleInformation" at bounding box center [592, 148] width 5 height 5
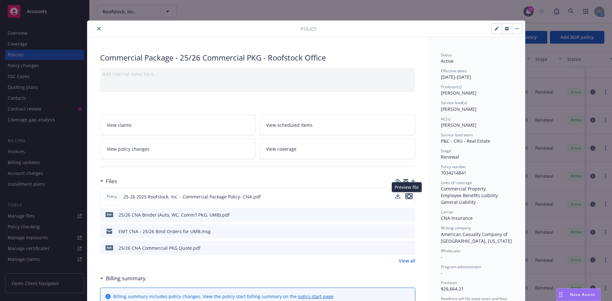
click at [406, 194] on icon "preview file" at bounding box center [409, 196] width 6 height 4
click at [406, 215] on icon "preview file" at bounding box center [409, 214] width 6 height 4
